Goal: Transaction & Acquisition: Purchase product/service

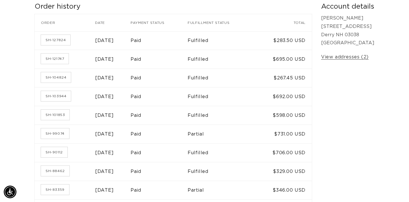
scroll to position [109, 0]
click at [56, 136] on link "SH-99074" at bounding box center [55, 133] width 28 height 10
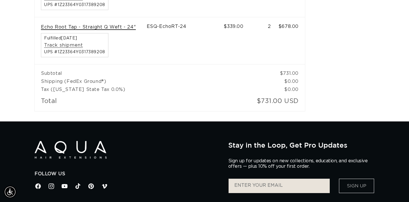
click at [115, 27] on link "Echo Root Tap - Straight Q Weft - 24"" at bounding box center [88, 27] width 95 height 6
click at [87, 25] on link "Echo Root Tap - Straight Q Weft - 24"" at bounding box center [88, 27] width 95 height 6
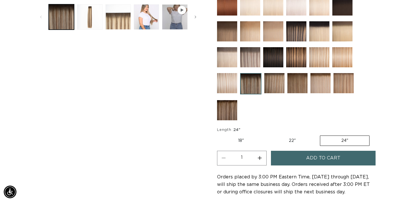
scroll to position [0, 737]
click at [260, 158] on button "Increase quantity for Echo Root Tap - Q Weft" at bounding box center [259, 158] width 13 height 15
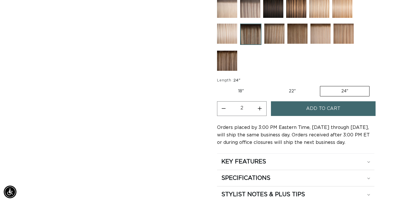
scroll to position [286, 0]
click at [261, 109] on button "Increase quantity for Echo Root Tap - Q Weft" at bounding box center [259, 108] width 13 height 15
type input "3"
click at [311, 110] on span "Add to cart" at bounding box center [323, 108] width 34 height 15
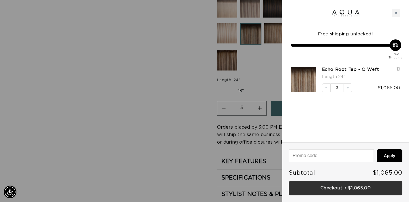
click at [358, 189] on link "Checkout • $1,065.00" at bounding box center [346, 188] width 114 height 15
